Goal: Check status: Check status

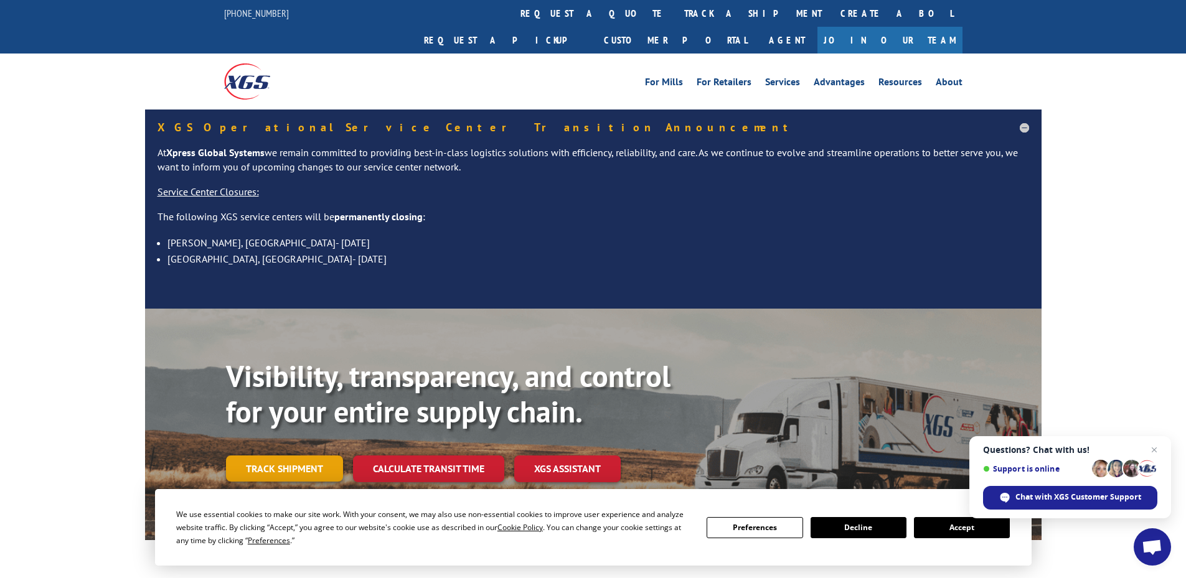
drag, startPoint x: 296, startPoint y: 438, endPoint x: 418, endPoint y: 410, distance: 125.2
click at [298, 456] on link "Track shipment" at bounding box center [284, 469] width 117 height 26
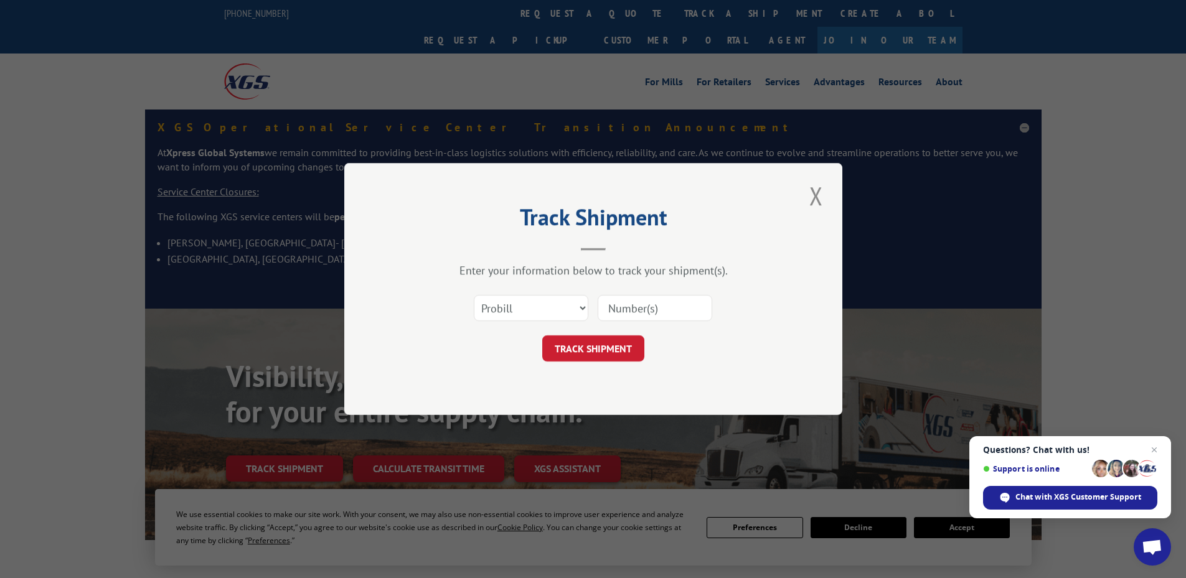
click at [944, 532] on div "Track Shipment Enter your information below to track your shipment(s). Select c…" at bounding box center [593, 289] width 1186 height 578
click at [510, 307] on select "Select category... Probill BOL PO" at bounding box center [531, 308] width 115 height 26
select select "po"
click at [474, 295] on select "Select category... Probill BOL PO" at bounding box center [531, 308] width 115 height 26
click at [618, 309] on input at bounding box center [655, 308] width 115 height 26
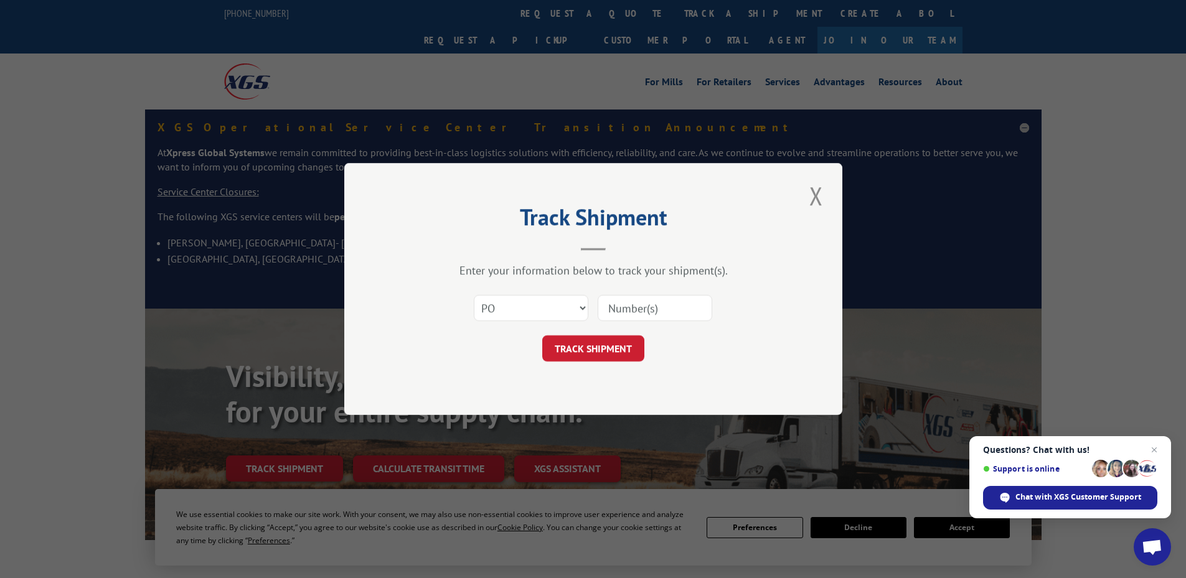
click at [614, 302] on input at bounding box center [655, 308] width 115 height 26
paste input "07531972"
type input "07531972"
click at [598, 337] on button "TRACK SHIPMENT" at bounding box center [593, 349] width 102 height 26
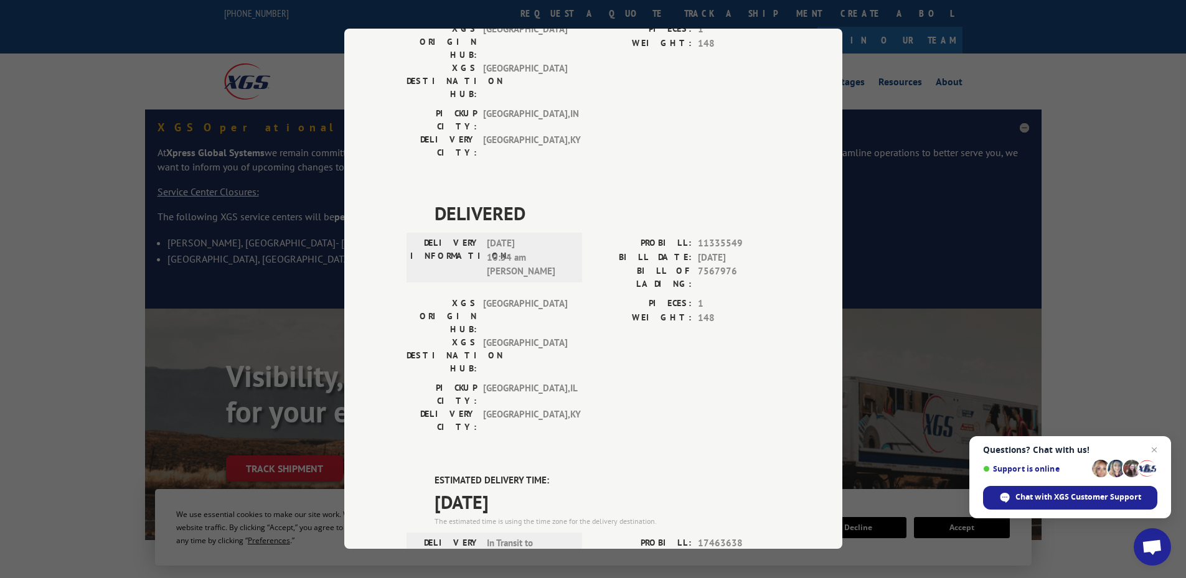
scroll to position [249, 0]
